Goal: Navigation & Orientation: Find specific page/section

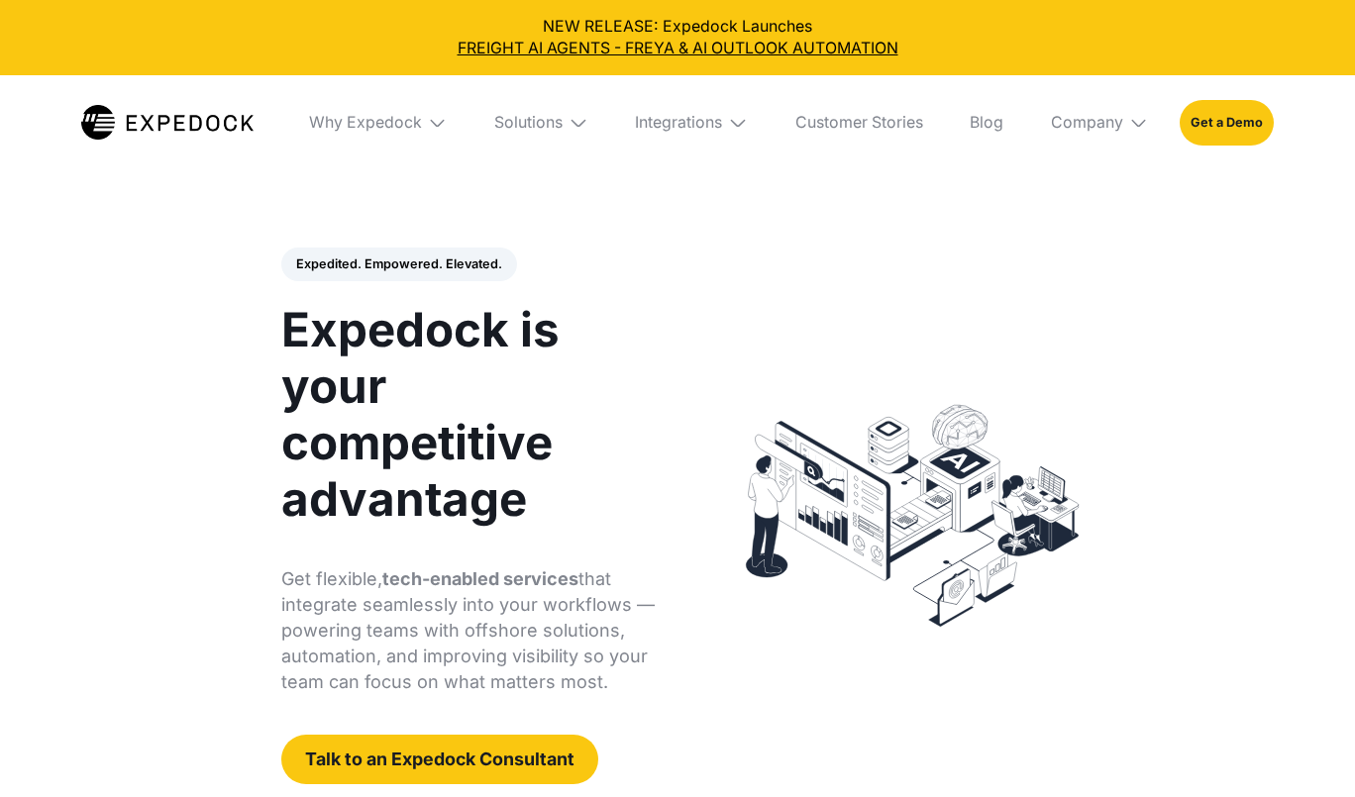
select select
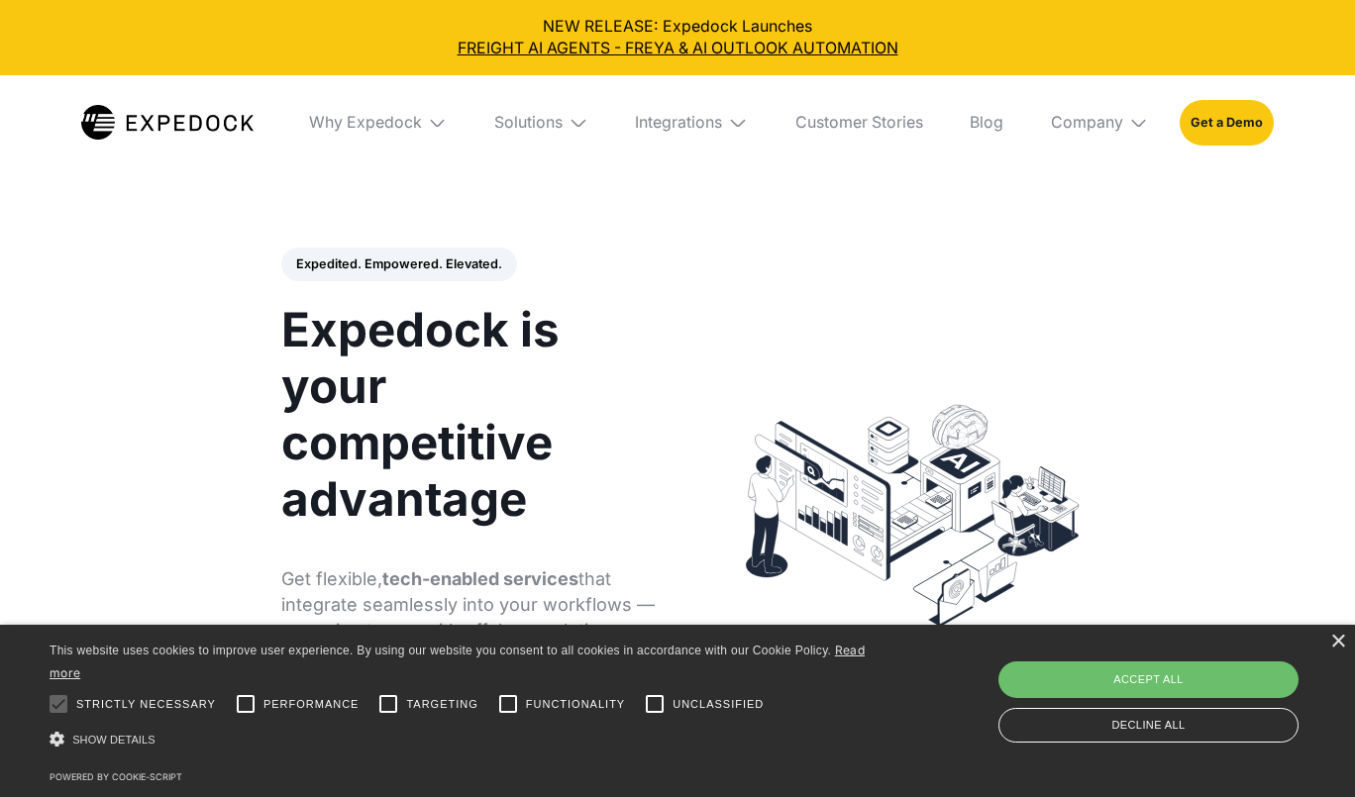
click at [1141, 129] on img at bounding box center [1139, 123] width 20 height 20
click at [1113, 181] on link "About Us" at bounding box center [1100, 195] width 130 height 52
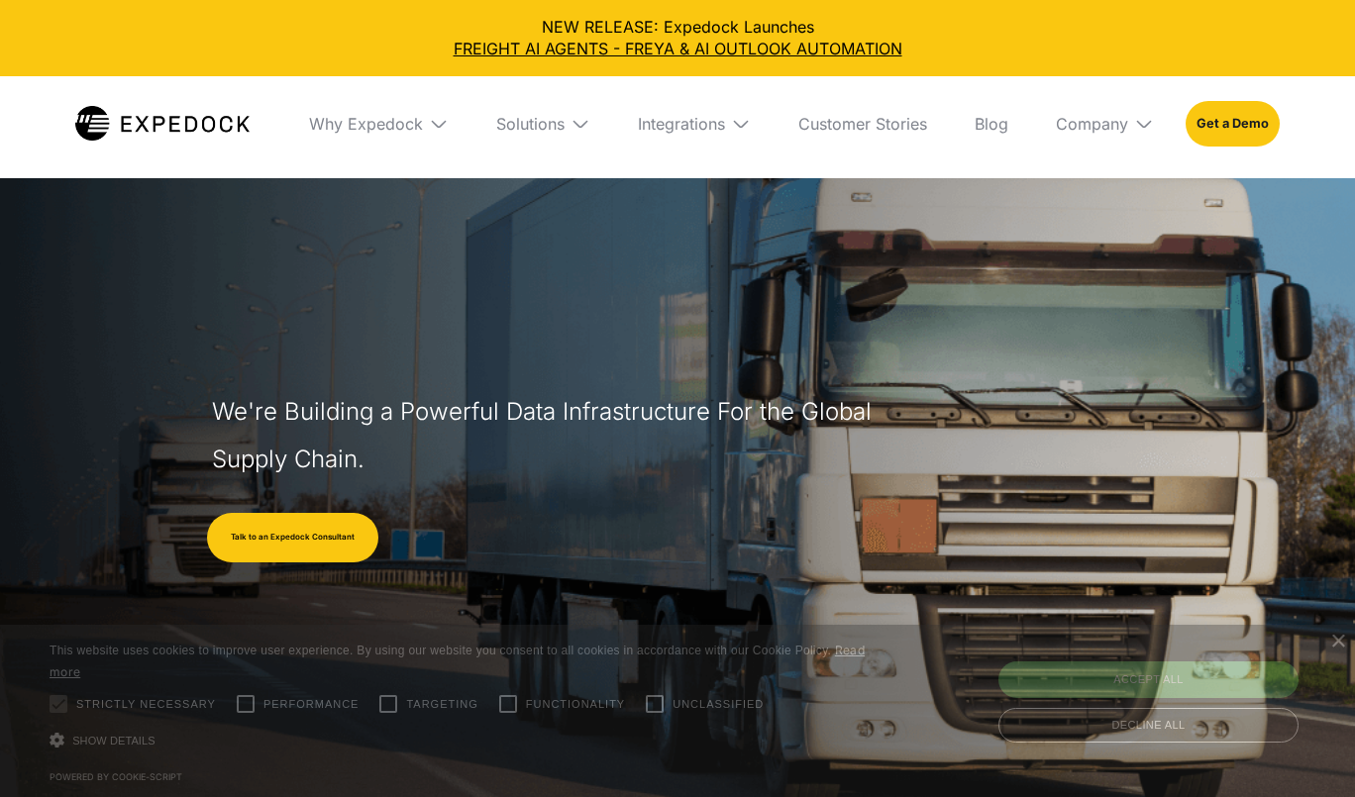
select select
